Goal: Transaction & Acquisition: Book appointment/travel/reservation

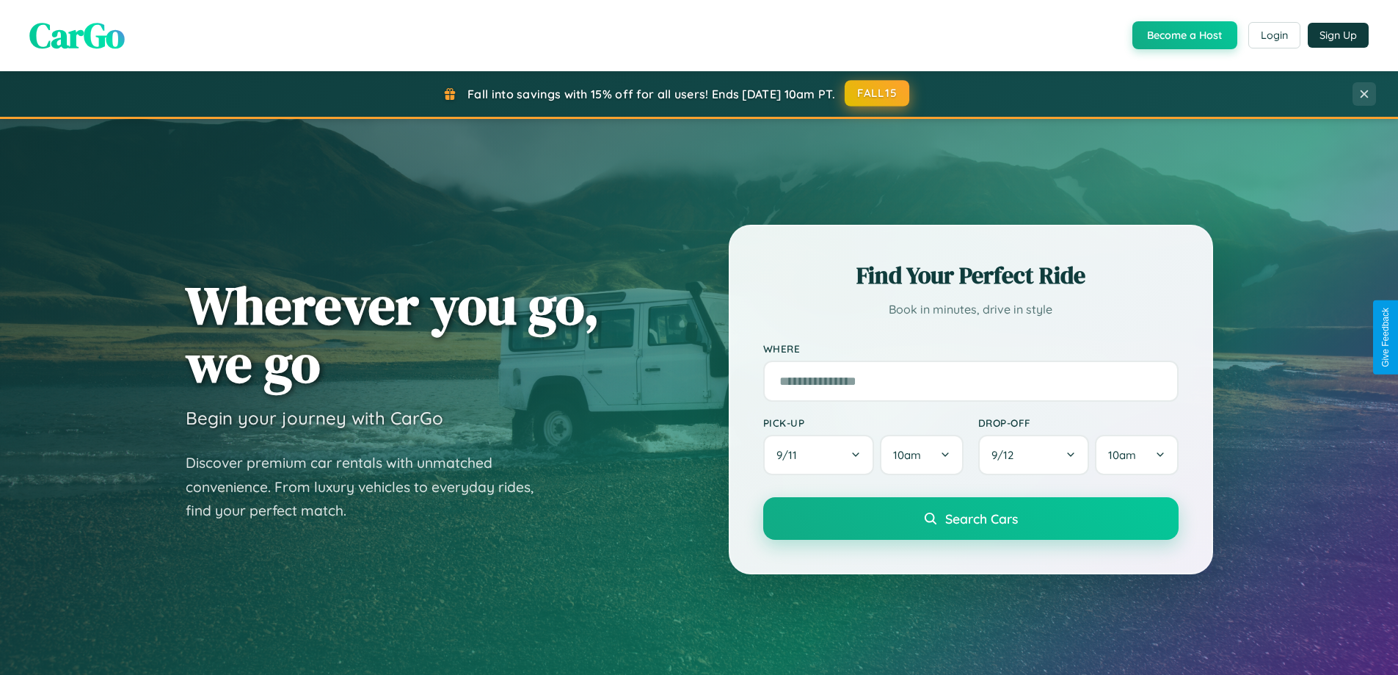
click at [878, 93] on button "FALL15" at bounding box center [877, 93] width 65 height 26
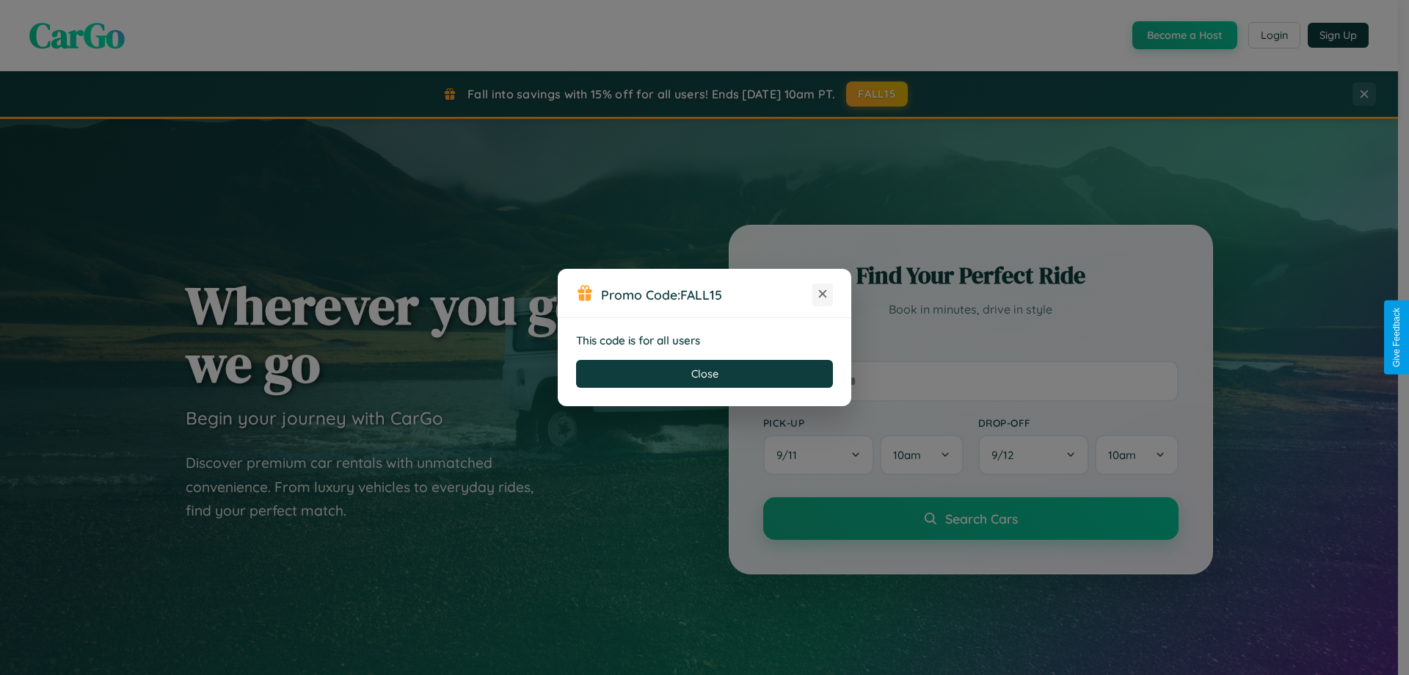
click at [823, 294] on icon at bounding box center [822, 293] width 15 height 15
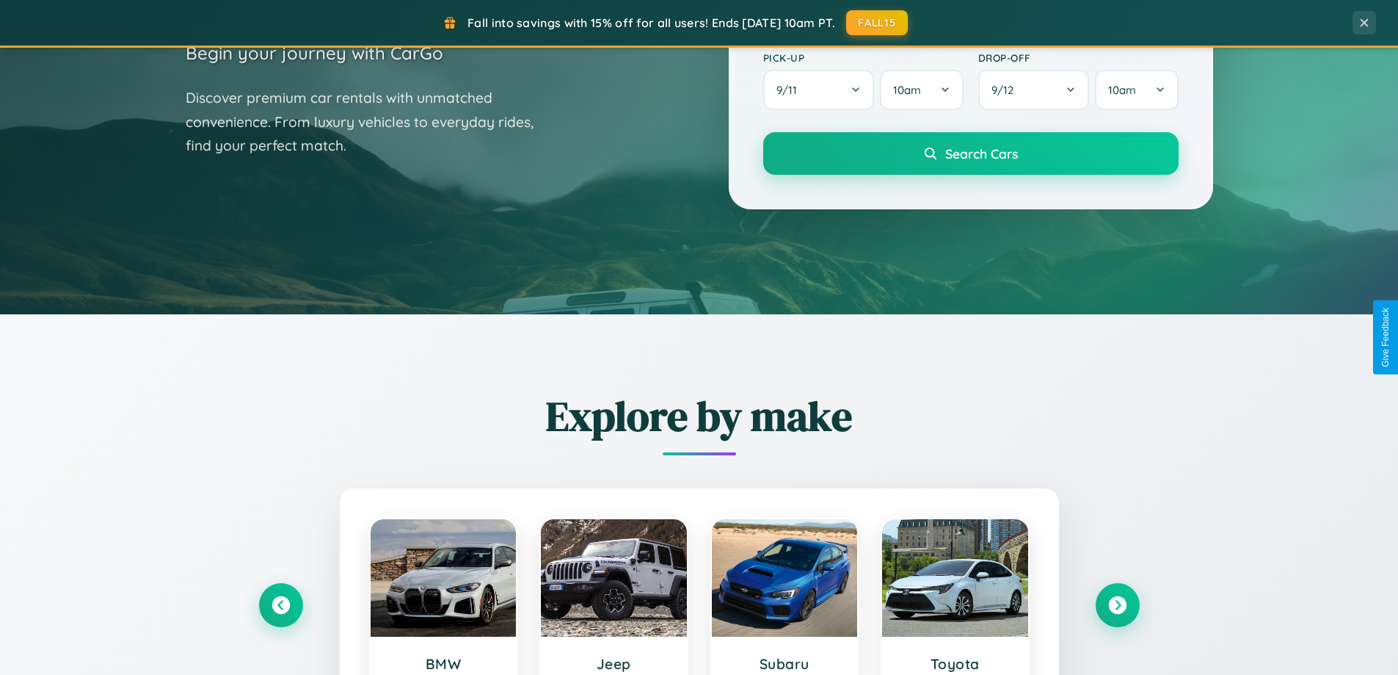
scroll to position [633, 0]
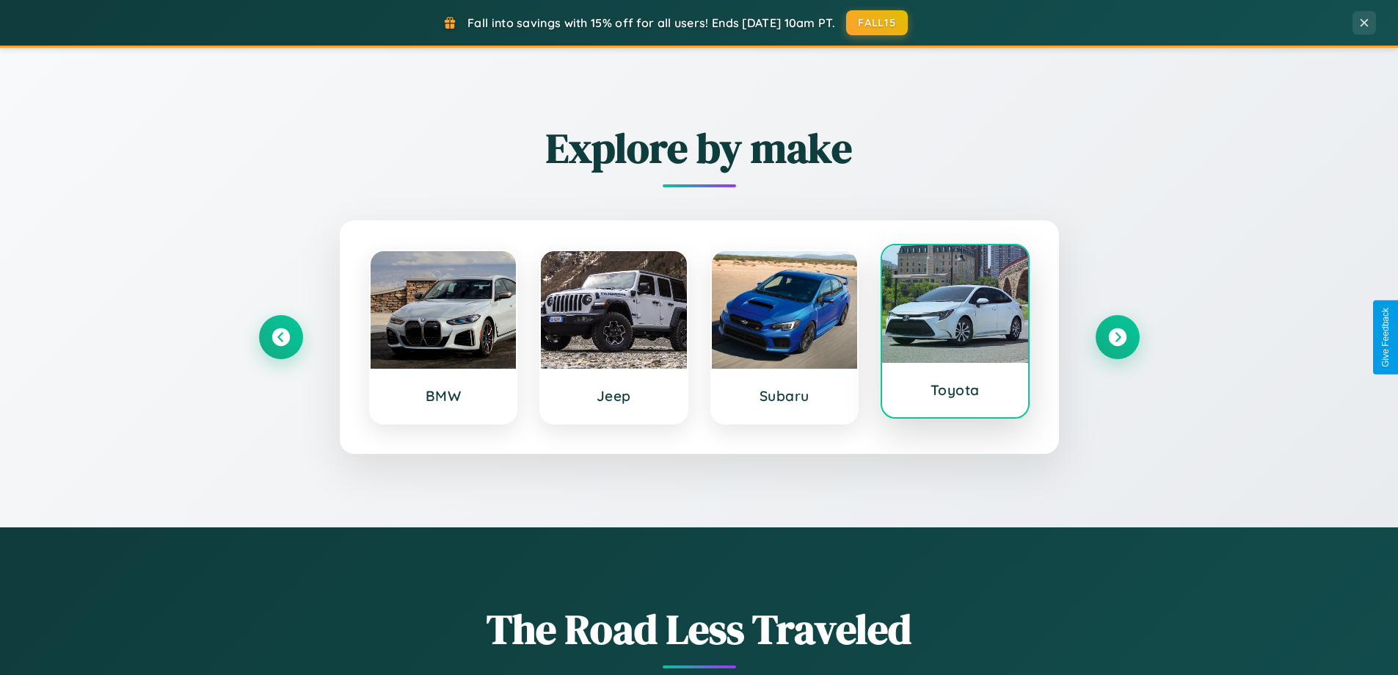
click at [955, 331] on div at bounding box center [955, 303] width 146 height 117
